Goal: Book appointment/travel/reservation

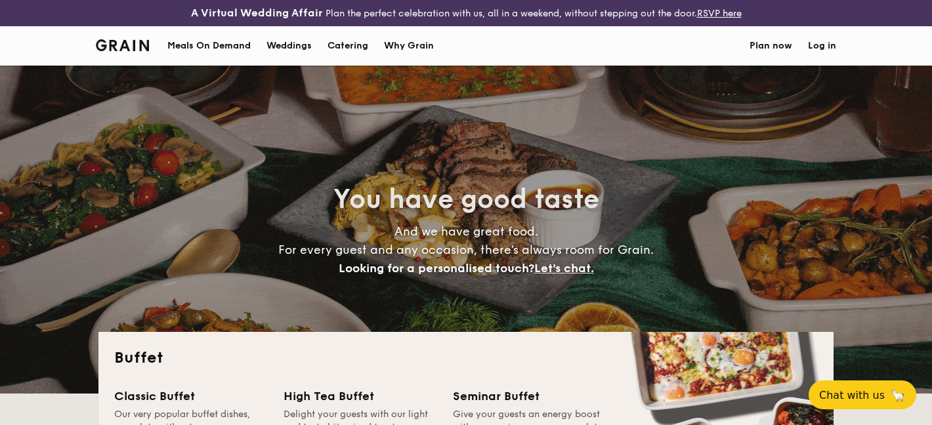
select select
click at [297, 45] on div "Weddings by [PERSON_NAME] presents Plan the perfect celebration with us, all in…" at bounding box center [466, 212] width 932 height 425
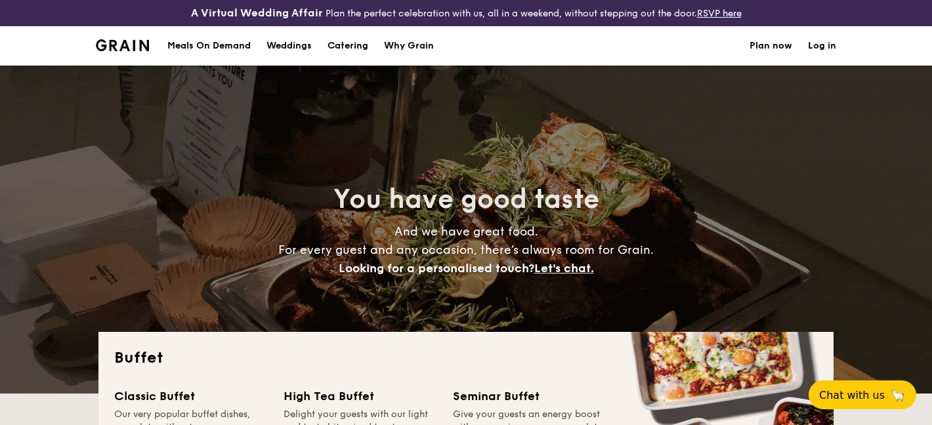
drag, startPoint x: 0, startPoint y: 0, endPoint x: 297, endPoint y: 45, distance: 300.8
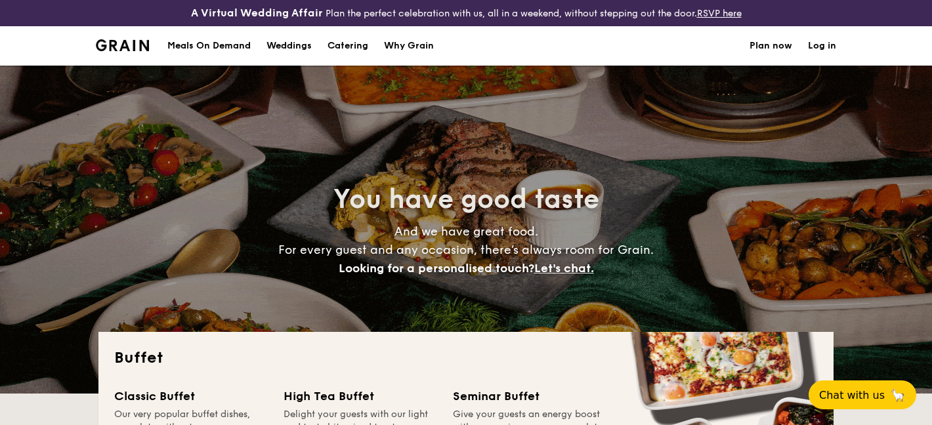
click at [297, 45] on div "Weddings" at bounding box center [288, 45] width 45 height 39
select select
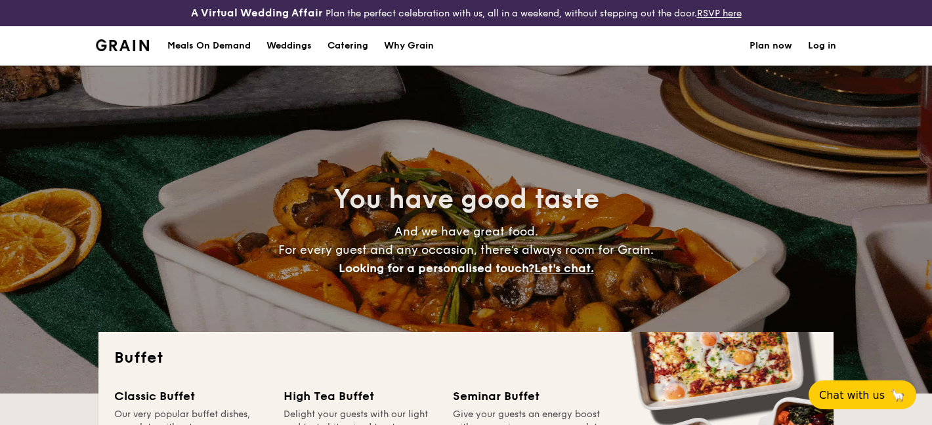
click at [280, 47] on div "Weddings" at bounding box center [288, 45] width 45 height 39
